Goal: Task Accomplishment & Management: Use online tool/utility

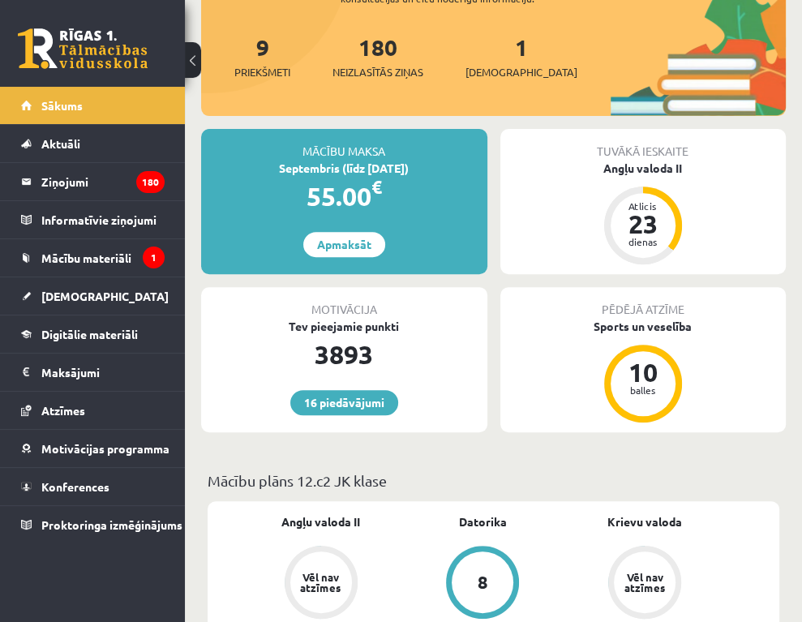
scroll to position [406, 0]
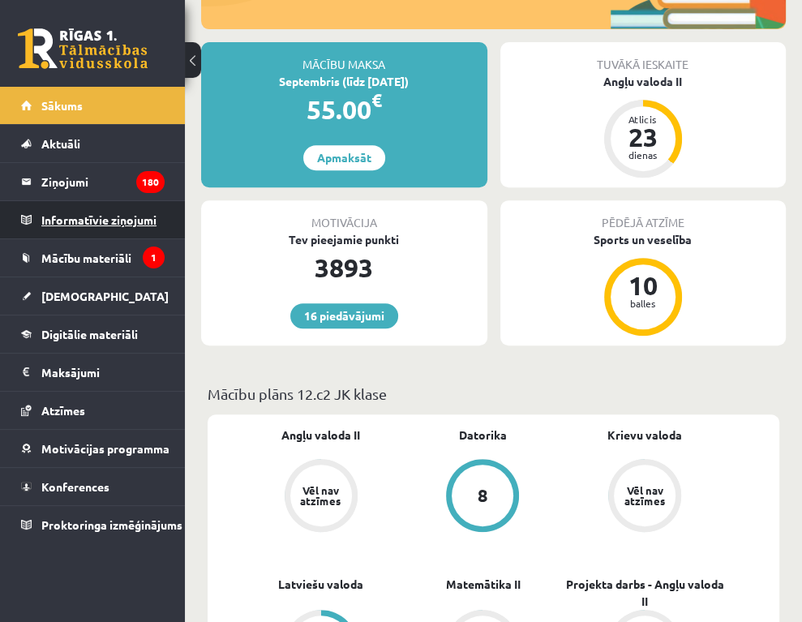
click at [96, 220] on legend "Informatīvie ziņojumi 1" at bounding box center [102, 219] width 123 height 37
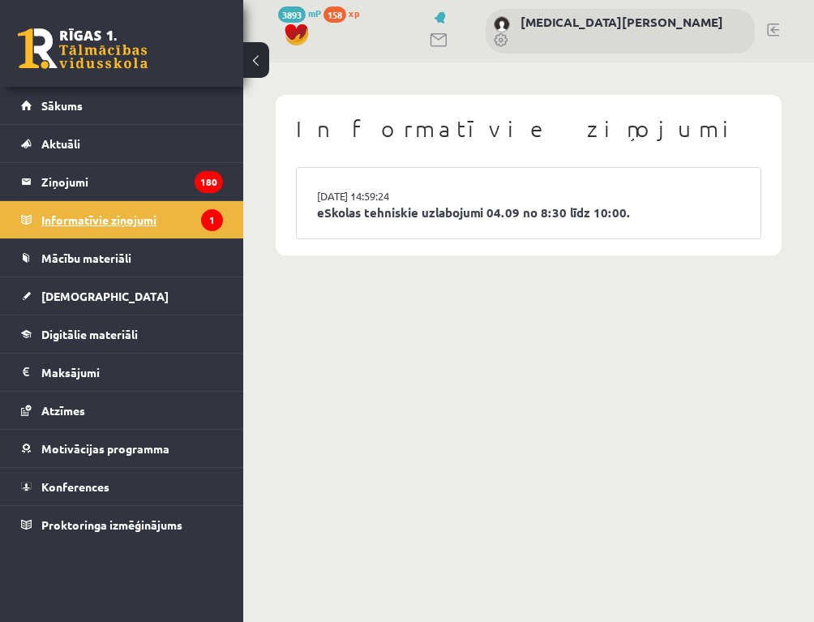
click at [97, 237] on ul "Sākums Aktuāli Kā mācīties eSKOLĀ Kontakti Normatīvie akti Online konsultācijas…" at bounding box center [121, 315] width 243 height 457
drag, startPoint x: 94, startPoint y: 238, endPoint x: 90, endPoint y: 225, distance: 13.6
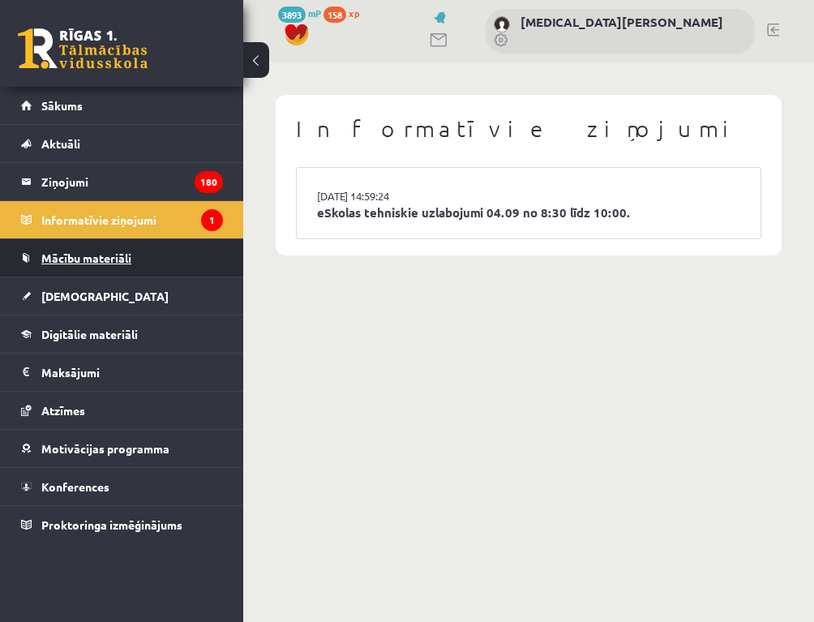
click at [62, 274] on link "Mācību materiāli" at bounding box center [122, 257] width 202 height 37
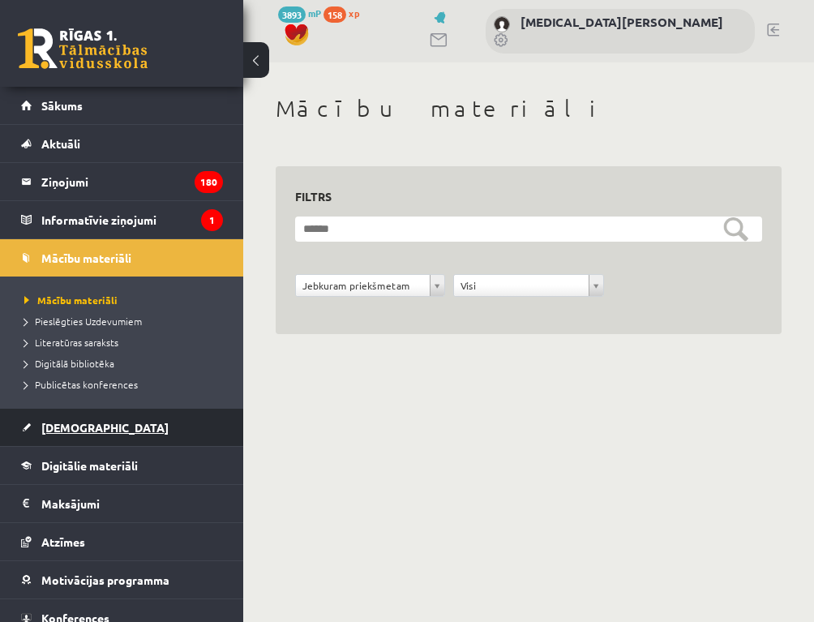
click at [82, 440] on link "[DEMOGRAPHIC_DATA]" at bounding box center [122, 427] width 202 height 37
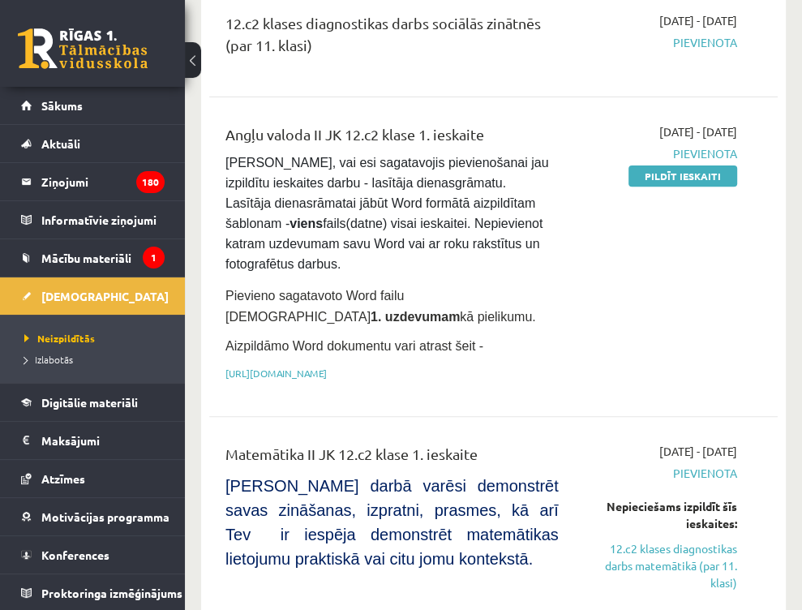
scroll to position [324, 0]
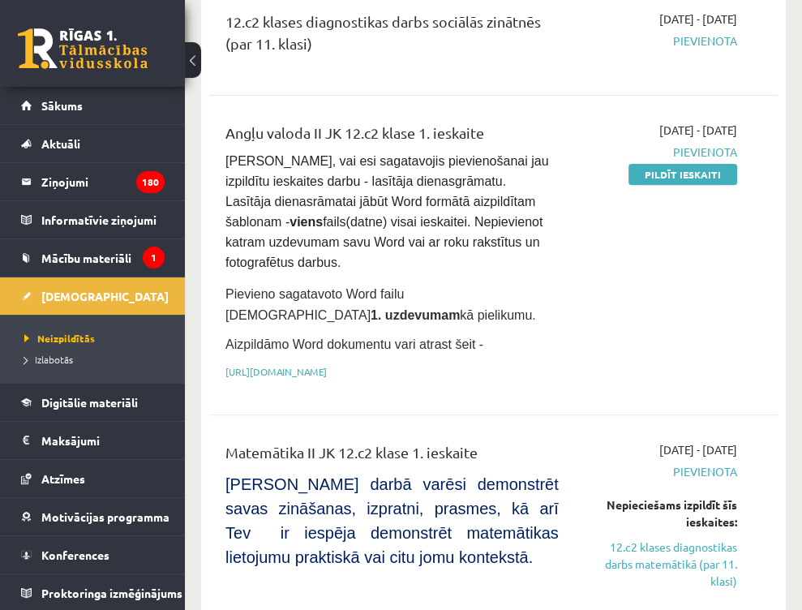
click at [688, 356] on div "[DATE] - [DATE] [GEOGRAPHIC_DATA] Pildīt ieskaiti" at bounding box center [660, 255] width 178 height 267
click at [376, 367] on div "Angļu valoda II JK 12.c2 klase 1. ieskaite [PERSON_NAME], vai esi sagatavojis p…" at bounding box center [392, 255] width 358 height 267
click at [327, 370] on link "[URL][DOMAIN_NAME]" at bounding box center [275, 371] width 101 height 13
